Goal: Task Accomplishment & Management: Manage account settings

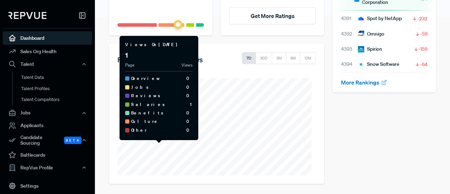
scroll to position [177, 0]
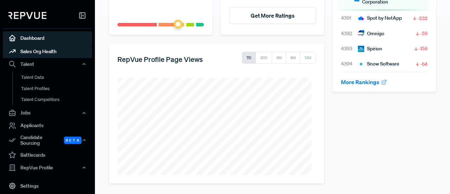
click at [41, 52] on link "Sales Org Health" at bounding box center [47, 51] width 89 height 13
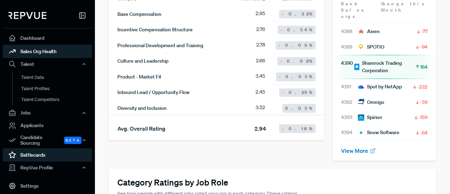
scroll to position [283, 0]
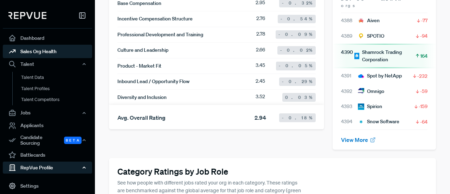
click at [65, 165] on div "RepVue Profile" at bounding box center [47, 167] width 89 height 12
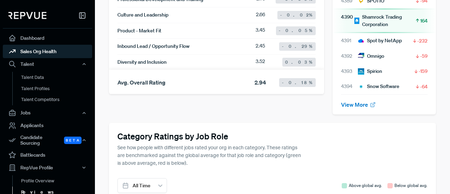
click at [41, 188] on link "Reviews" at bounding box center [56, 191] width 89 height 11
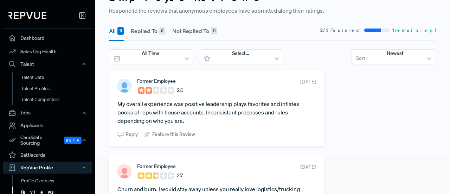
scroll to position [1, 0]
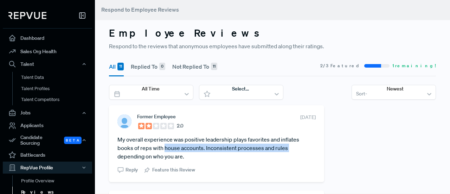
drag, startPoint x: 165, startPoint y: 147, endPoint x: 306, endPoint y: 148, distance: 141.8
click at [314, 146] on div "Former Employee 2.0 [DATE] My overall experience was positive leadership plays …" at bounding box center [216, 143] width 215 height 77
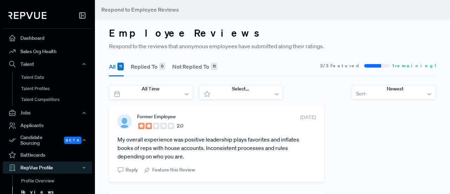
click at [272, 153] on article "My overall experience was positive leadership plays favorites and inflates book…" at bounding box center [217, 147] width 198 height 25
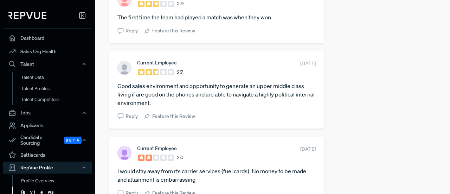
scroll to position [829, 0]
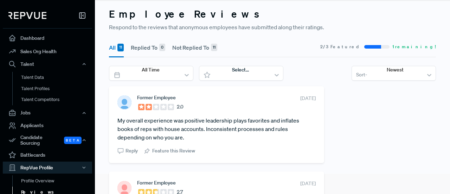
scroll to position [0, 0]
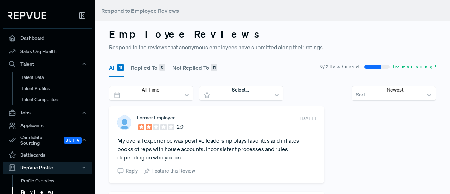
click at [44, 186] on link "Reviews" at bounding box center [56, 191] width 89 height 11
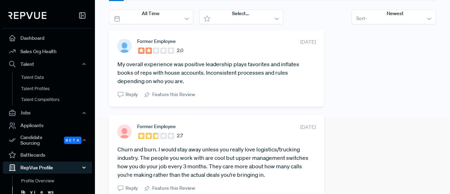
scroll to position [141, 0]
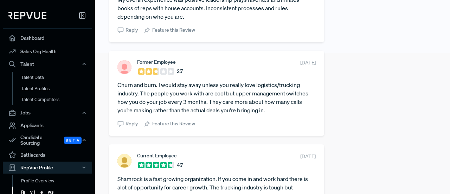
click at [36, 188] on link "Reviews" at bounding box center [56, 191] width 89 height 11
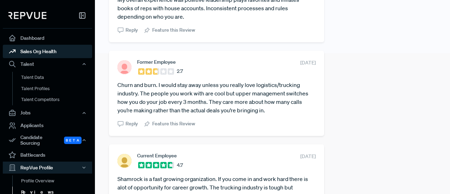
click at [42, 48] on link "Sales Org Health" at bounding box center [47, 51] width 89 height 13
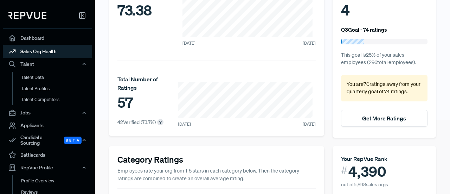
scroll to position [35, 0]
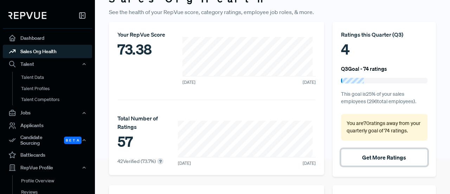
click at [380, 159] on button "Get More Ratings" at bounding box center [384, 157] width 87 height 17
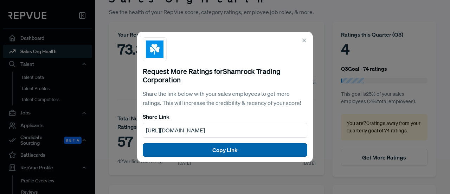
click at [213, 150] on button "Copy Link" at bounding box center [225, 149] width 165 height 13
